Goal: Navigation & Orientation: Go to known website

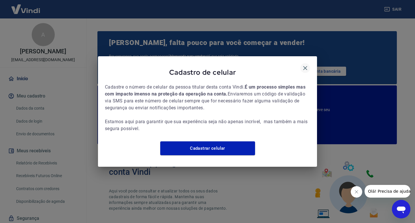
click at [306, 64] on icon "button" at bounding box center [304, 67] width 7 height 7
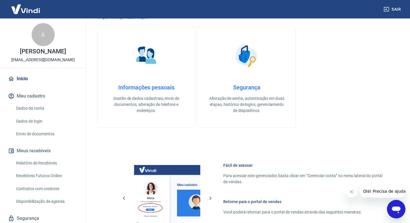
scroll to position [345, 0]
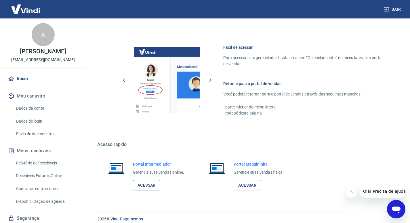
click at [146, 180] on link "Acessar" at bounding box center [146, 185] width 27 height 11
